Goal: Task Accomplishment & Management: Manage account settings

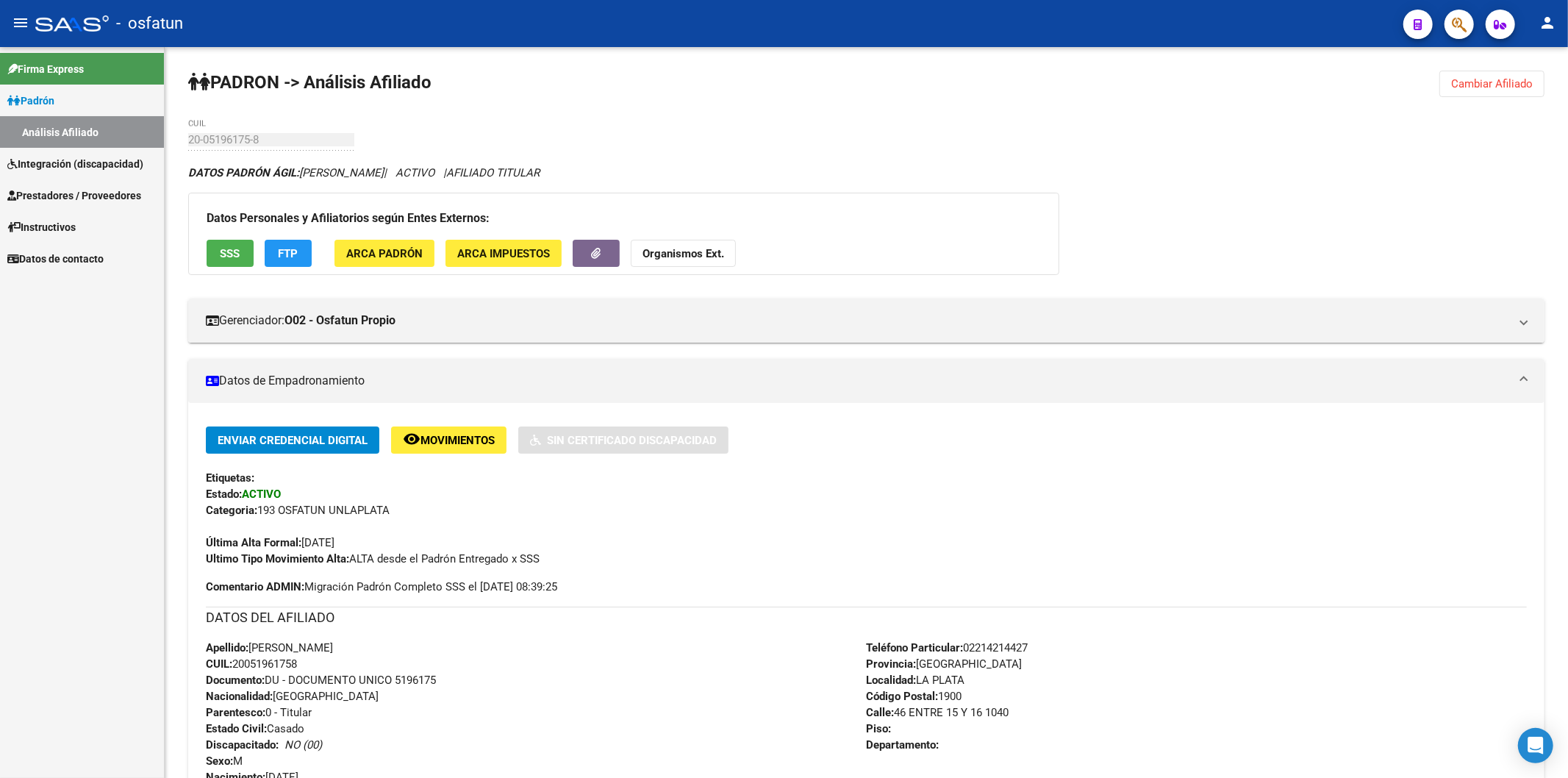
scroll to position [31, 0]
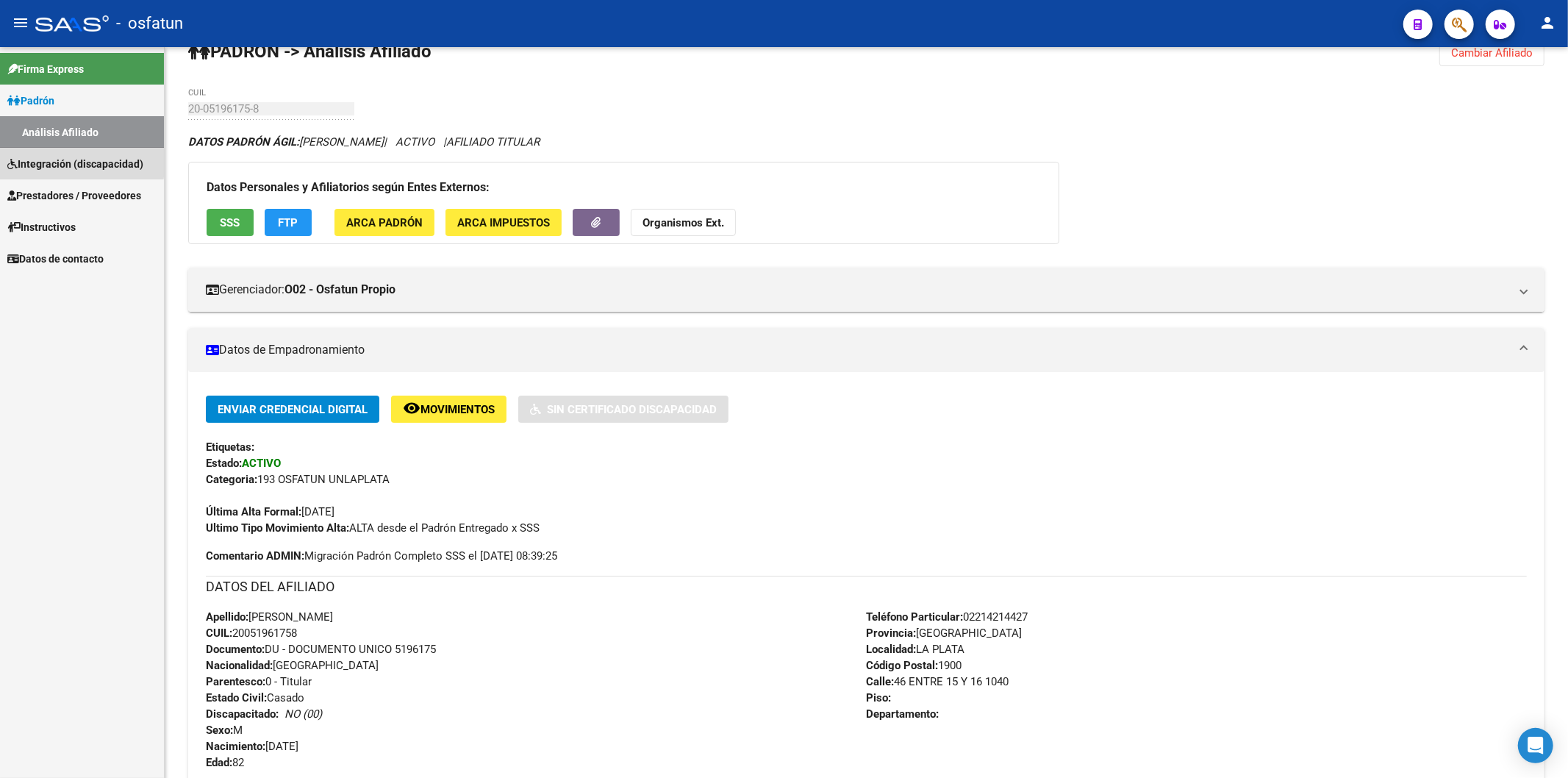
click at [69, 160] on span "Integración (discapacidad)" at bounding box center [75, 164] width 136 height 16
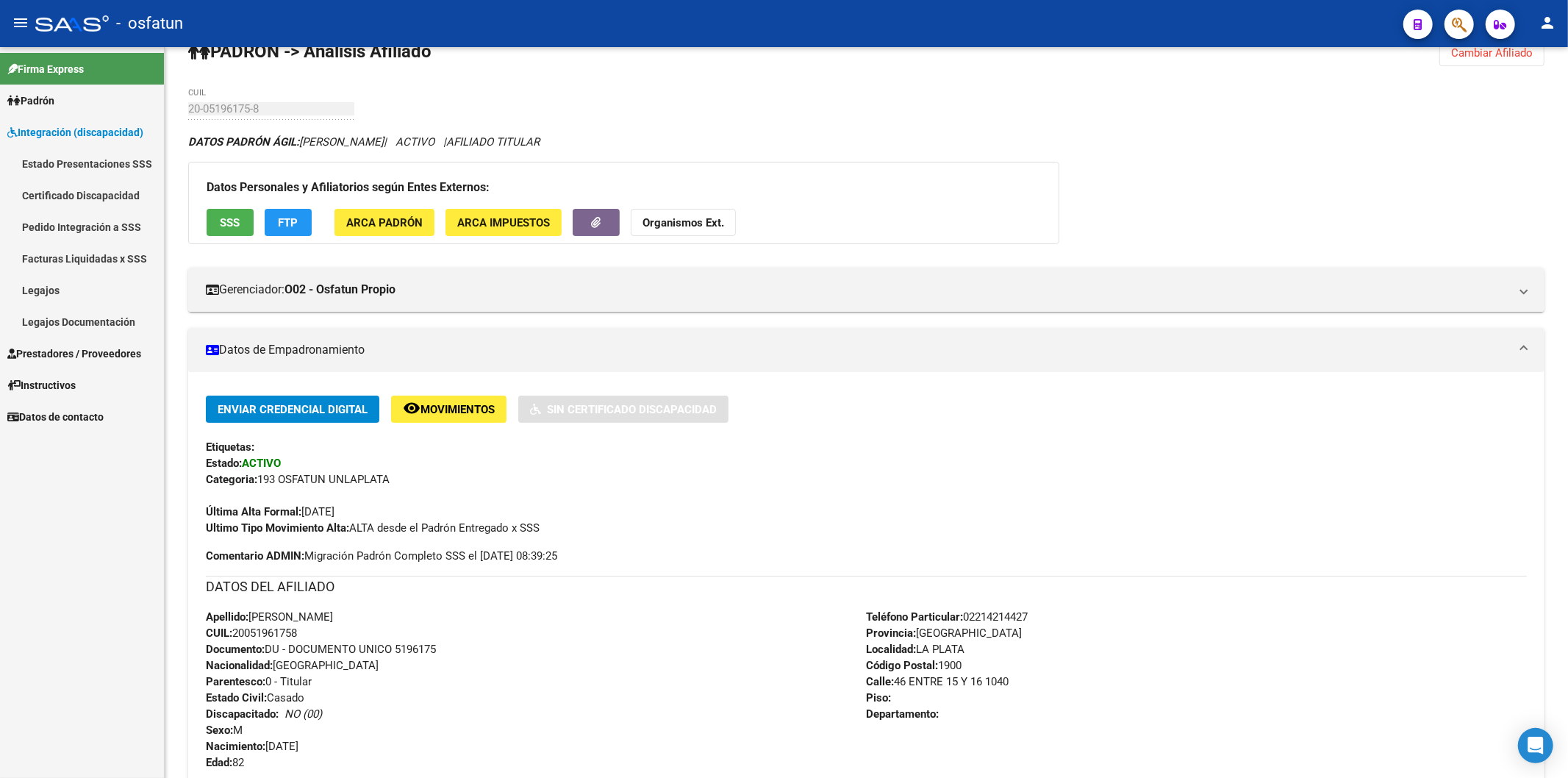
click at [94, 193] on link "Certificado Discapacidad" at bounding box center [81, 195] width 164 height 32
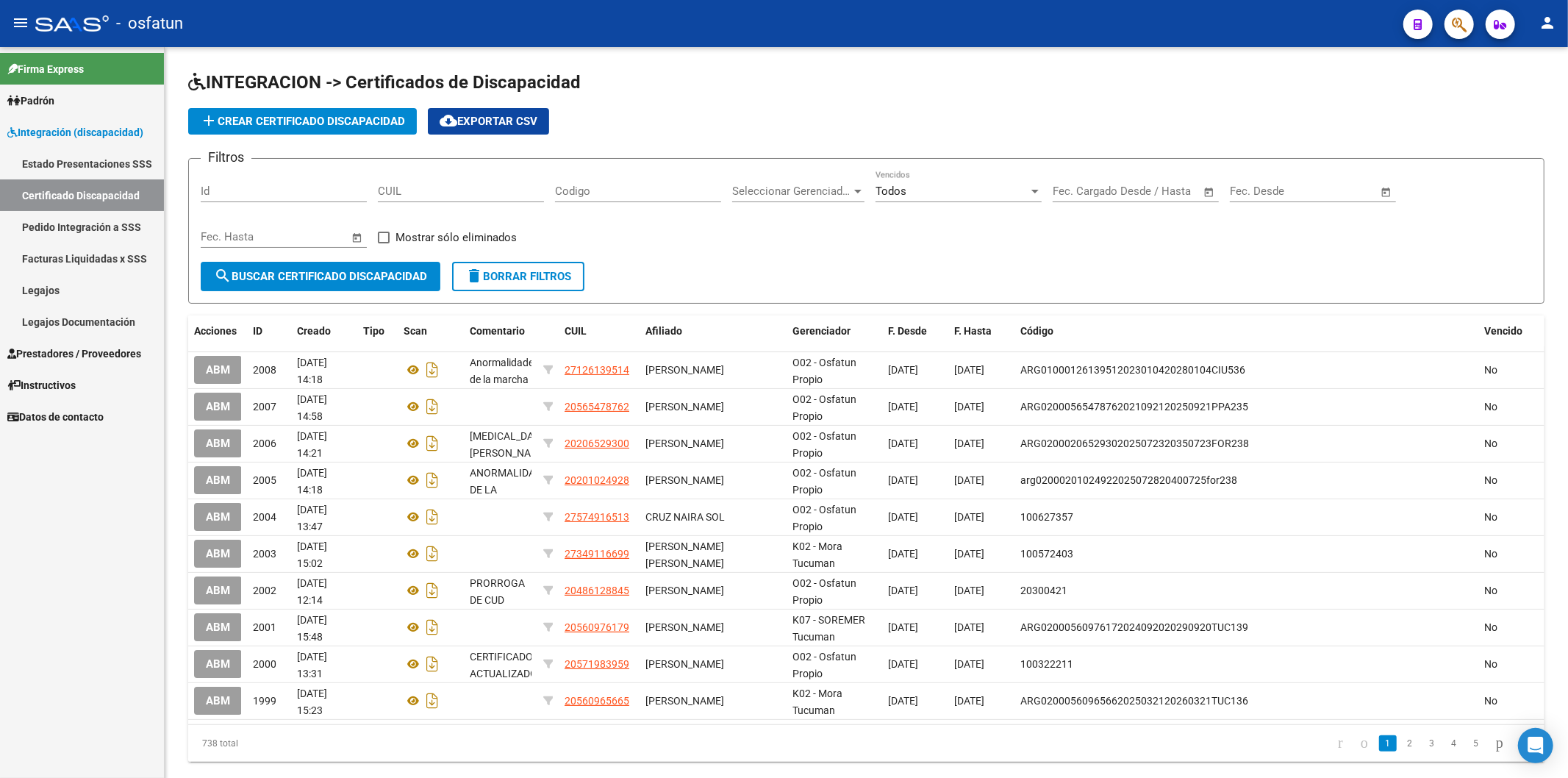
click at [44, 491] on div "Firma Express Padrón Análisis Afiliado Integración (discapacidad) Estado Presen…" at bounding box center [81, 412] width 164 height 731
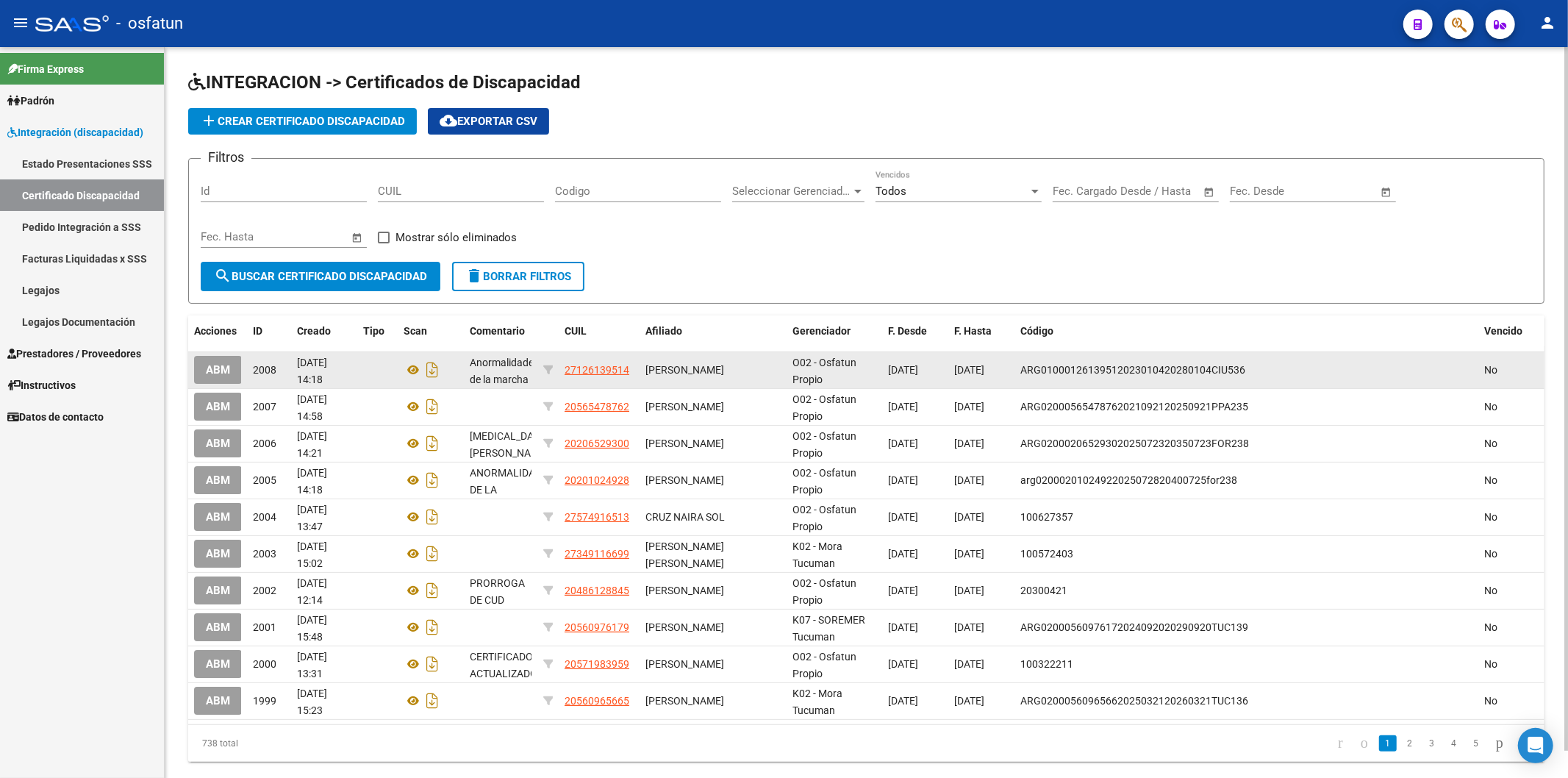
click at [228, 373] on span "ABM" at bounding box center [218, 370] width 24 height 13
